Goal: Information Seeking & Learning: Learn about a topic

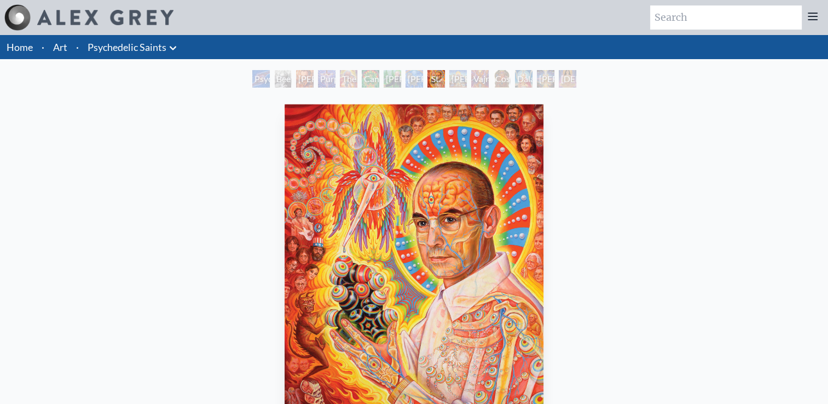
click at [427, 259] on img "9 / 15" at bounding box center [414, 265] width 259 height 323
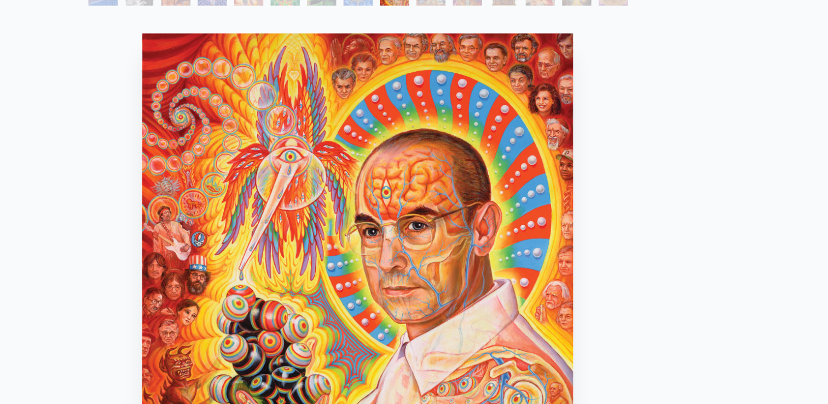
scroll to position [57, 0]
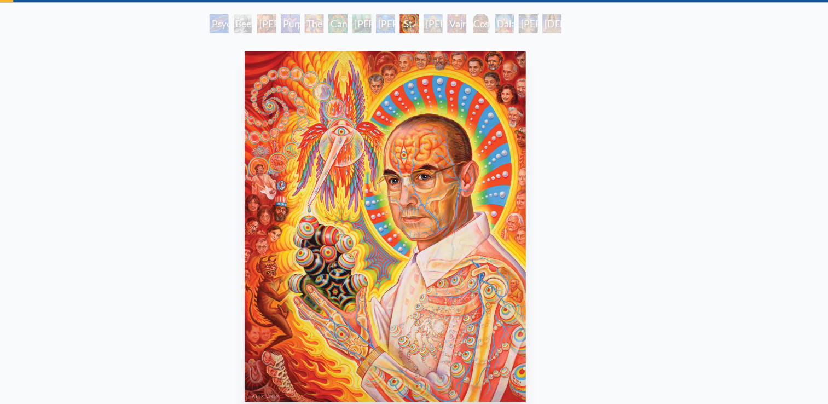
click at [481, 18] on div "Vajra Guru" at bounding box center [480, 22] width 18 height 18
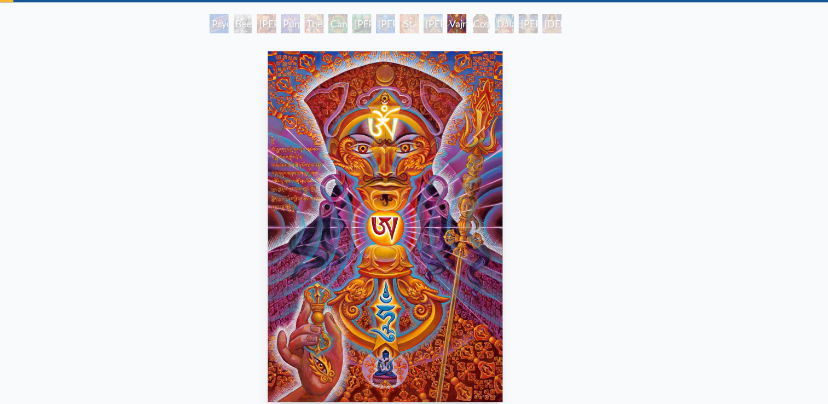
click at [258, 23] on div "Psychedelic Healing" at bounding box center [261, 22] width 18 height 18
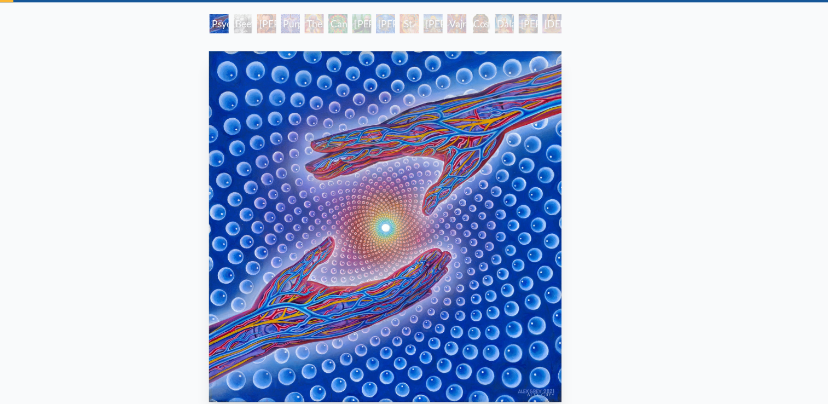
click at [279, 20] on div "Beethoven" at bounding box center [283, 22] width 18 height 18
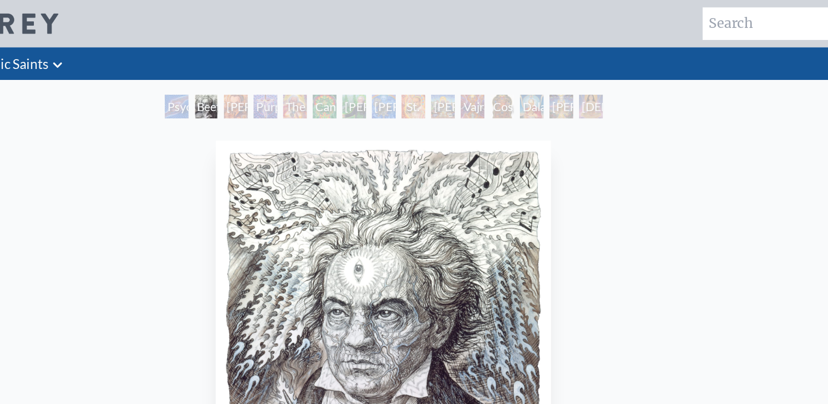
click at [303, 81] on div "[PERSON_NAME] M.D., Cartographer of Consciousness" at bounding box center [305, 79] width 18 height 18
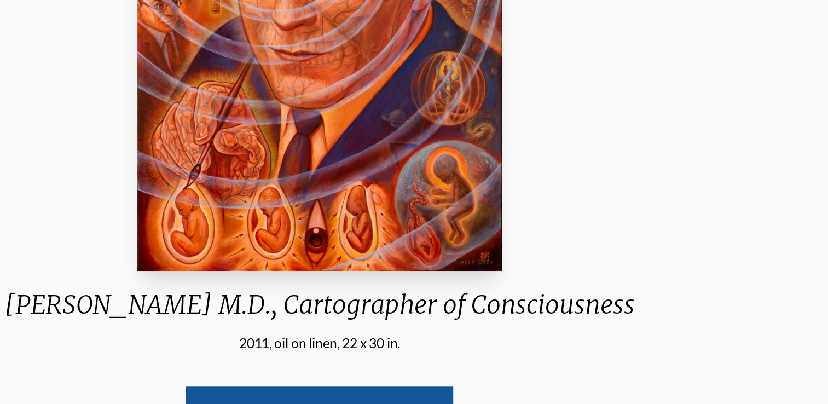
scroll to position [115, 0]
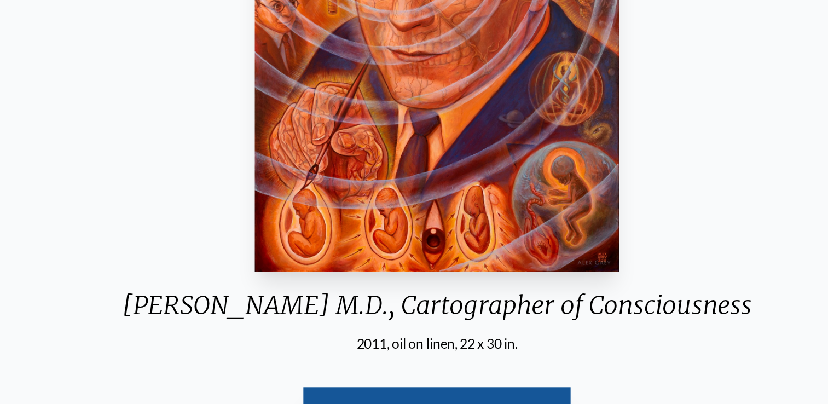
click at [302, 340] on div "[PERSON_NAME] M.D., Cartographer of Consciousness" at bounding box center [490, 337] width 429 height 28
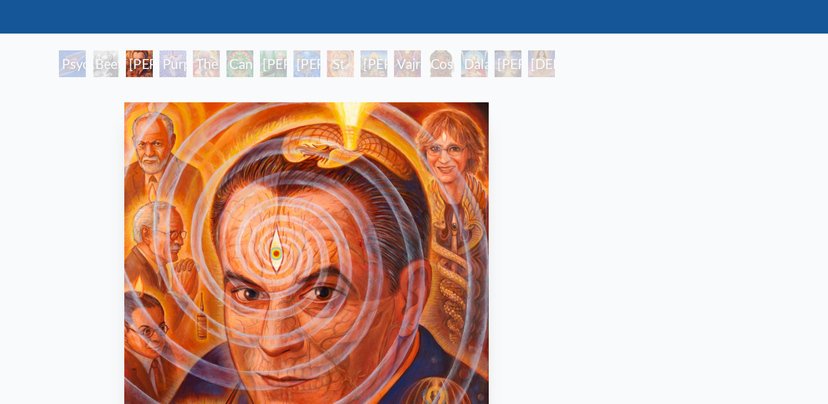
scroll to position [36, 0]
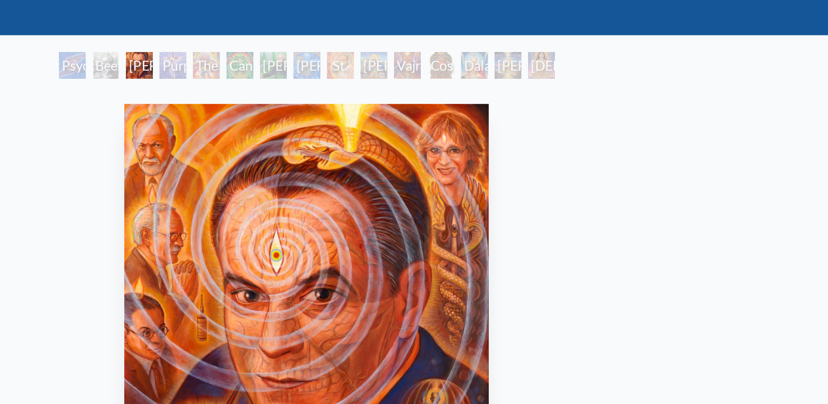
click at [323, 40] on div "Purple [DEMOGRAPHIC_DATA]" at bounding box center [327, 43] width 18 height 18
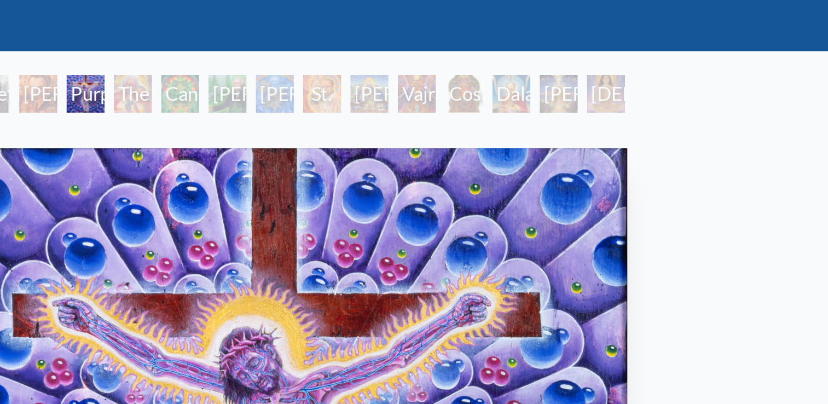
scroll to position [35, 0]
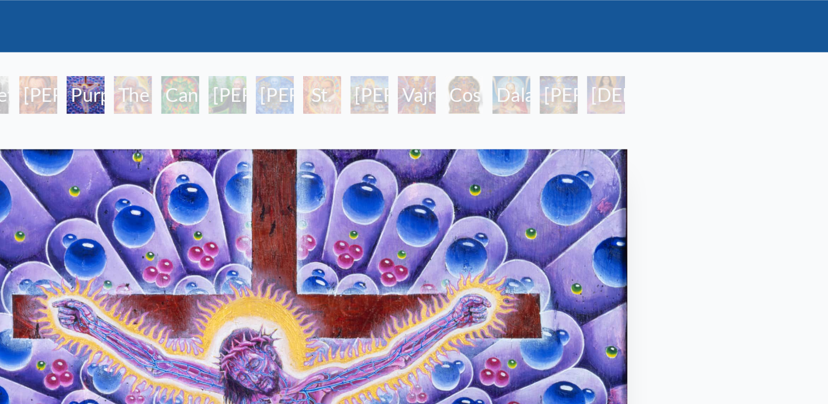
click at [346, 43] on div "The Shulgins and their Alchemical Angels" at bounding box center [349, 44] width 18 height 18
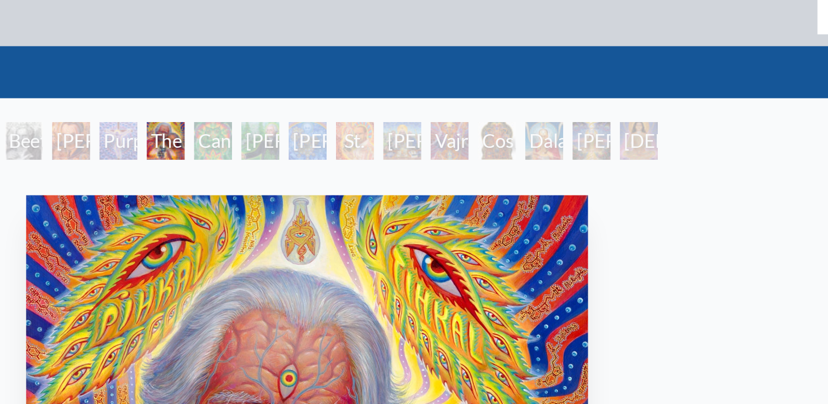
scroll to position [14, 0]
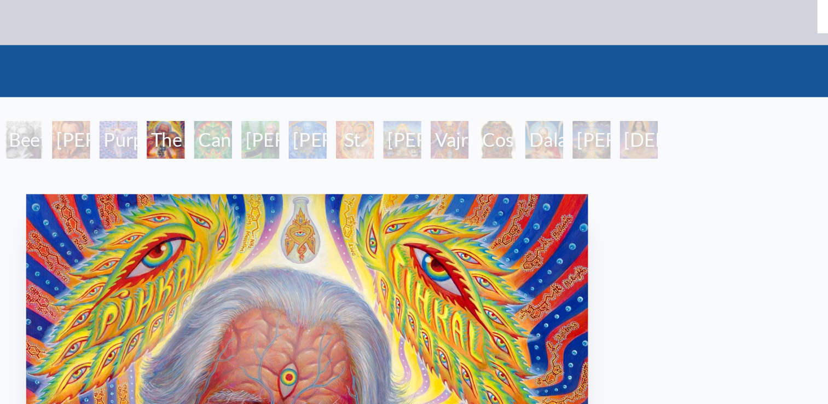
click at [368, 65] on div "Cannabacchus" at bounding box center [371, 65] width 18 height 18
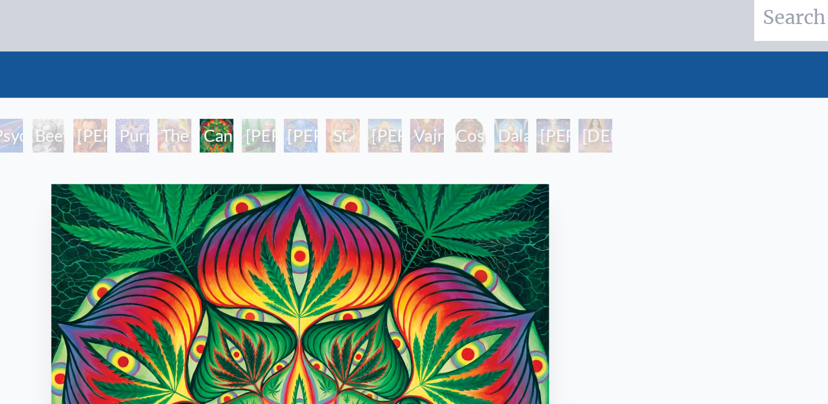
scroll to position [8, 0]
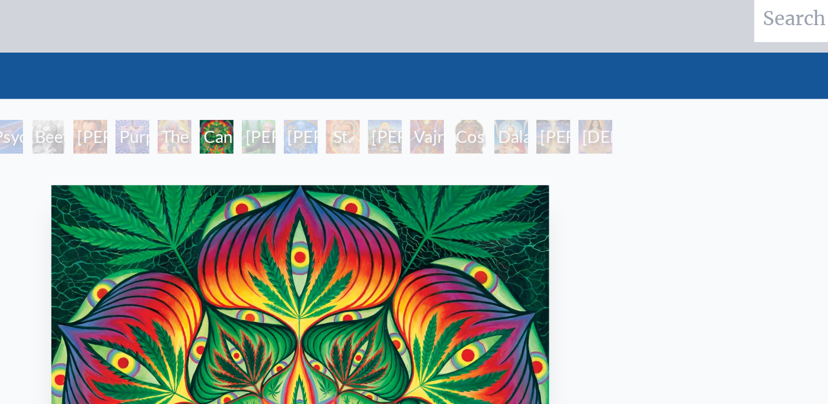
click at [392, 71] on div "[PERSON_NAME][US_STATE] - Hemp Farmer" at bounding box center [393, 71] width 18 height 18
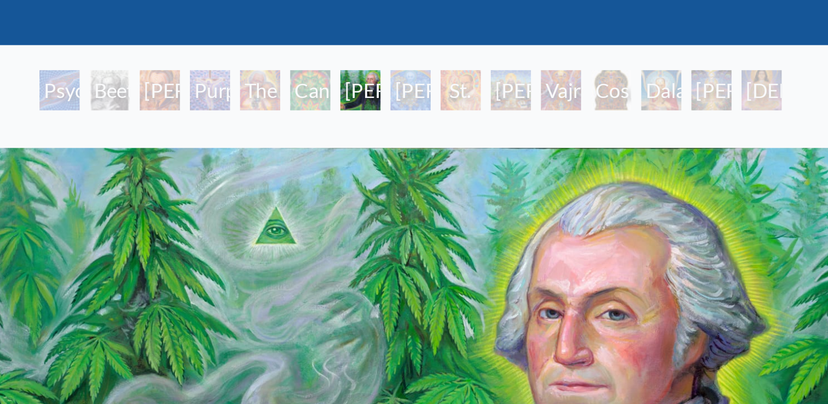
scroll to position [5, 0]
click at [412, 78] on div "[PERSON_NAME] & the New Eleusis" at bounding box center [414, 74] width 18 height 18
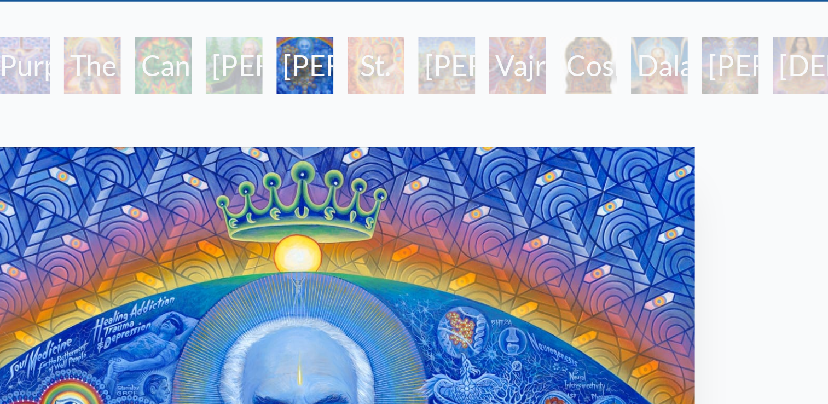
scroll to position [46, 0]
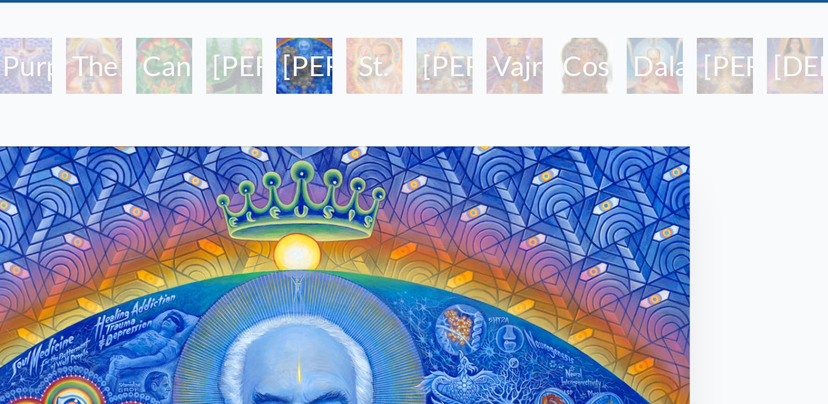
click at [431, 37] on div "St. [PERSON_NAME] & The LSD Revelation Revolution" at bounding box center [436, 33] width 18 height 18
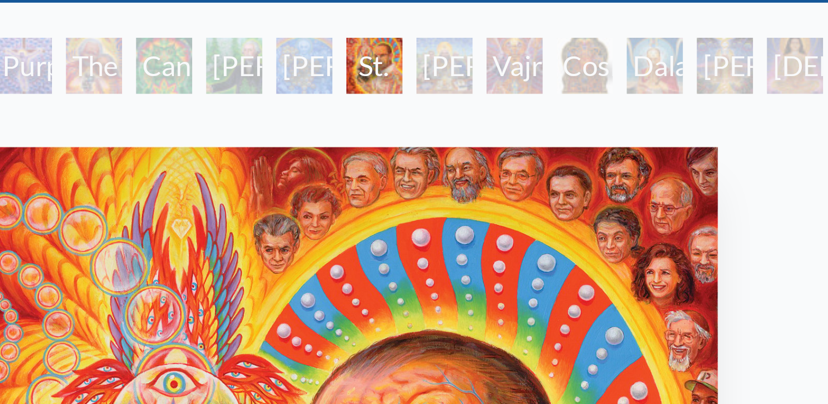
click at [456, 36] on div "[PERSON_NAME]" at bounding box center [458, 33] width 18 height 18
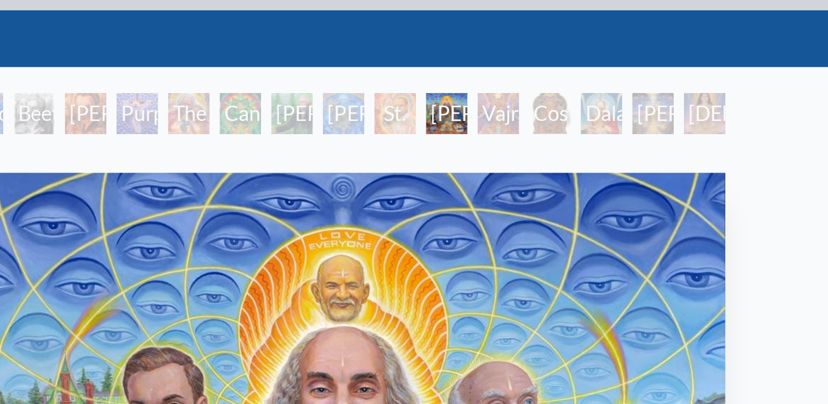
scroll to position [31, 0]
click at [476, 51] on div "Vajra Guru" at bounding box center [480, 48] width 18 height 18
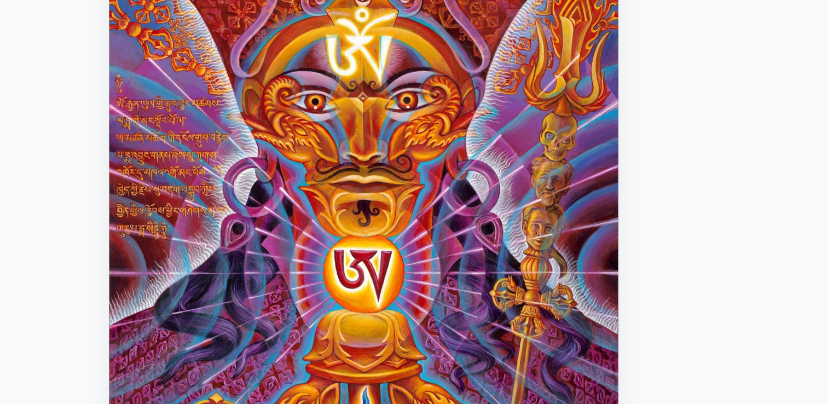
scroll to position [31, 0]
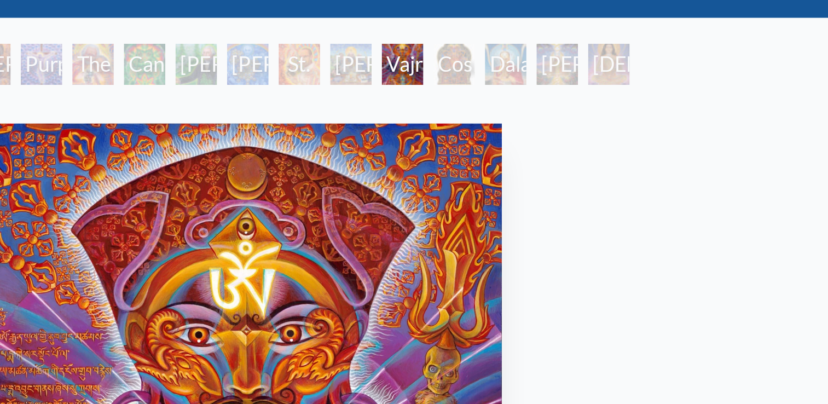
click at [500, 47] on div "Cosmic [DEMOGRAPHIC_DATA]" at bounding box center [502, 48] width 18 height 18
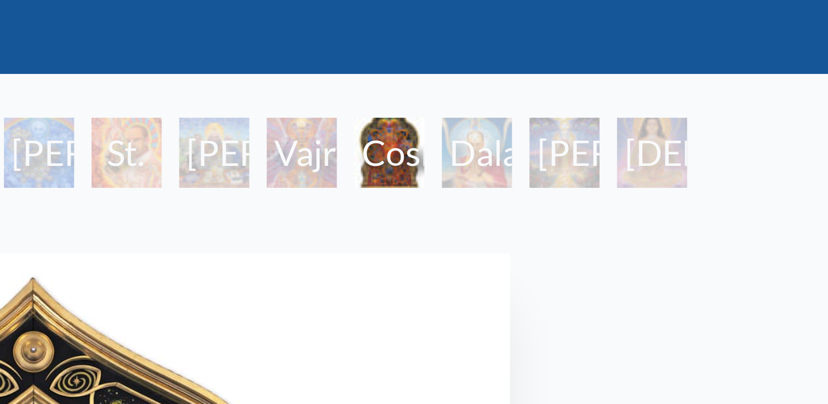
scroll to position [20, 0]
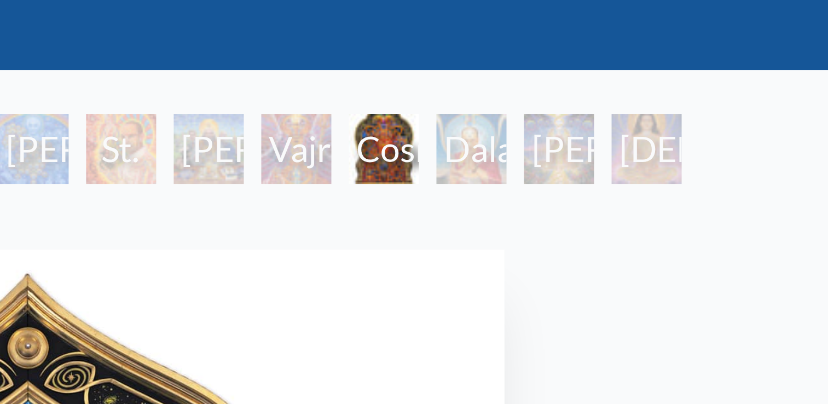
click at [523, 60] on div "Dalai Lama" at bounding box center [524, 59] width 18 height 18
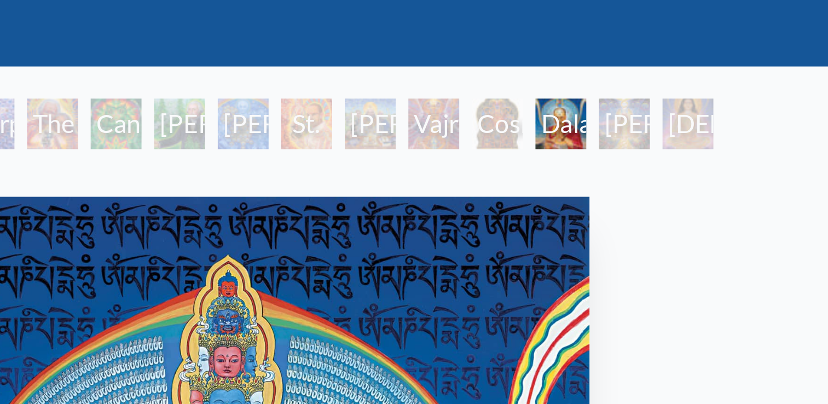
scroll to position [36, 0]
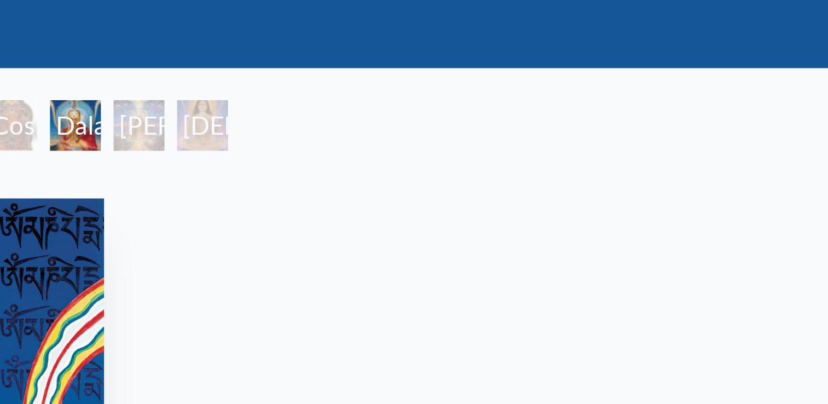
click at [548, 45] on div "[PERSON_NAME]" at bounding box center [546, 43] width 18 height 18
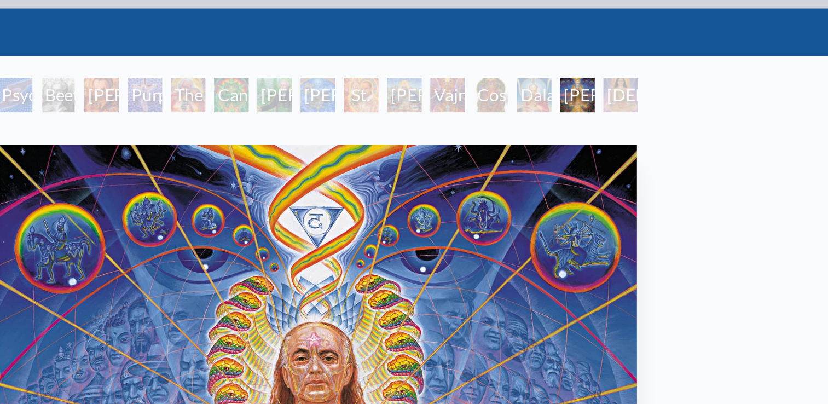
scroll to position [25, 0]
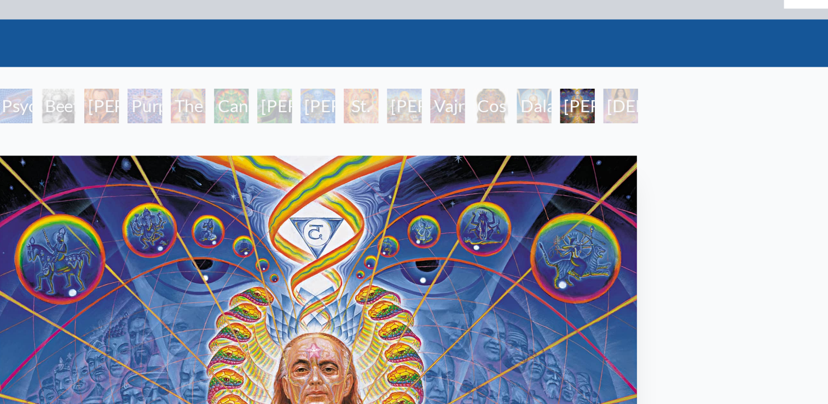
click at [576, 51] on div "[DEMOGRAPHIC_DATA]" at bounding box center [568, 54] width 18 height 18
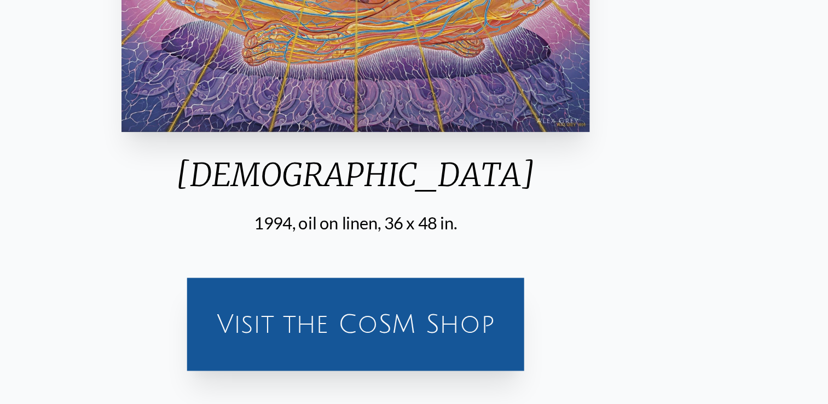
scroll to position [164, 0]
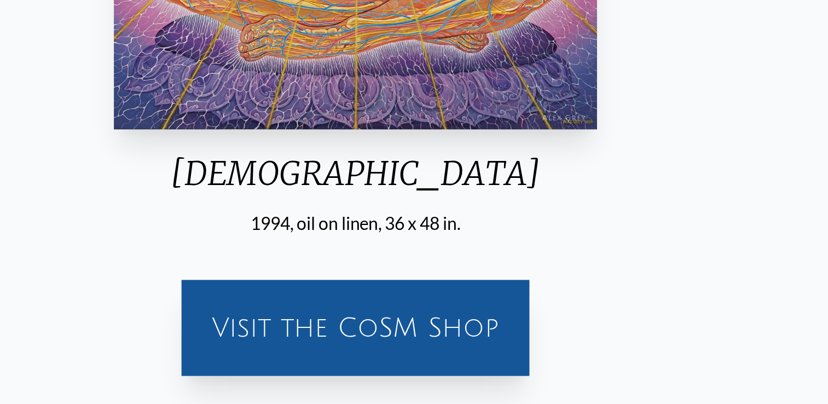
click at [408, 360] on div "Visit the CoSM Shop" at bounding box center [413, 362] width 161 height 35
